Goal: Task Accomplishment & Management: Use online tool/utility

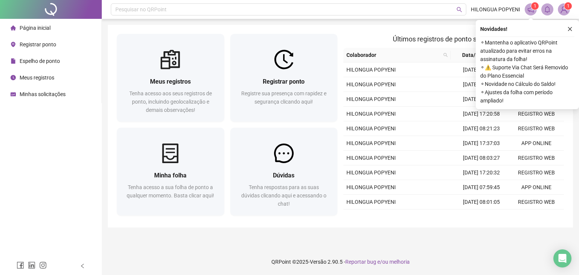
click at [36, 44] on span "Registrar ponto" at bounding box center [38, 44] width 37 height 6
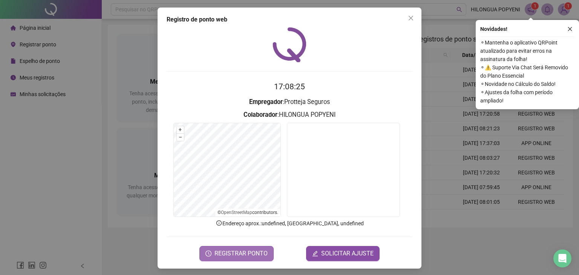
click at [250, 253] on span "REGISTRAR PONTO" at bounding box center [241, 253] width 53 height 9
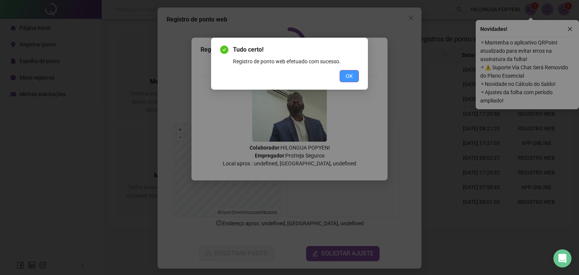
click at [354, 77] on button "OK" at bounding box center [349, 76] width 19 height 12
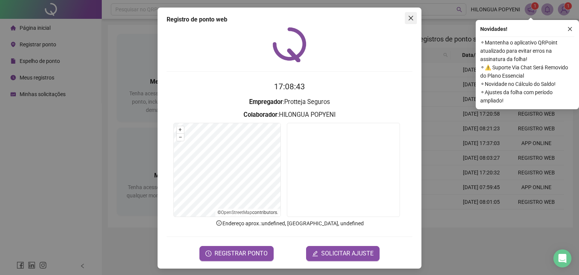
click at [410, 17] on icon "close" at bounding box center [411, 18] width 6 height 6
